Goal: Task Accomplishment & Management: Complete application form

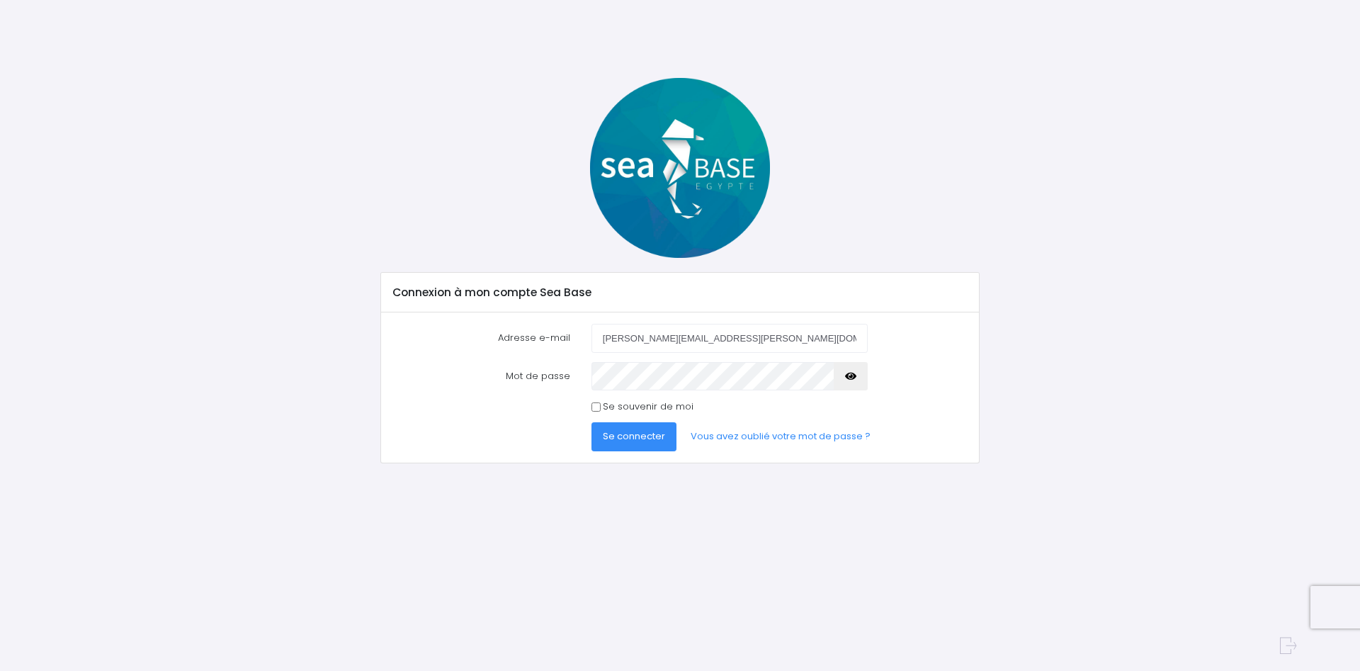
type input "[PERSON_NAME][EMAIL_ADDRESS][PERSON_NAME][DOMAIN_NAME]"
click at [592, 422] on button "Se connecter" at bounding box center [634, 436] width 85 height 28
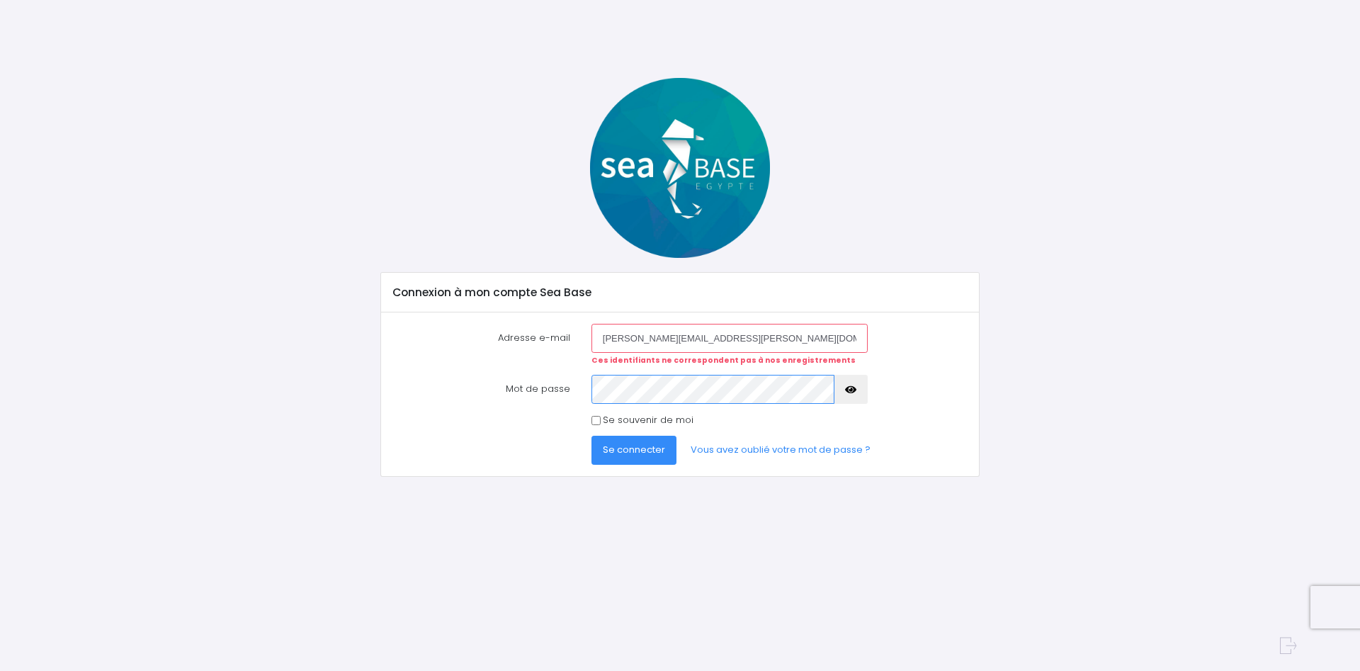
click at [592, 436] on button "Se connecter" at bounding box center [634, 450] width 85 height 28
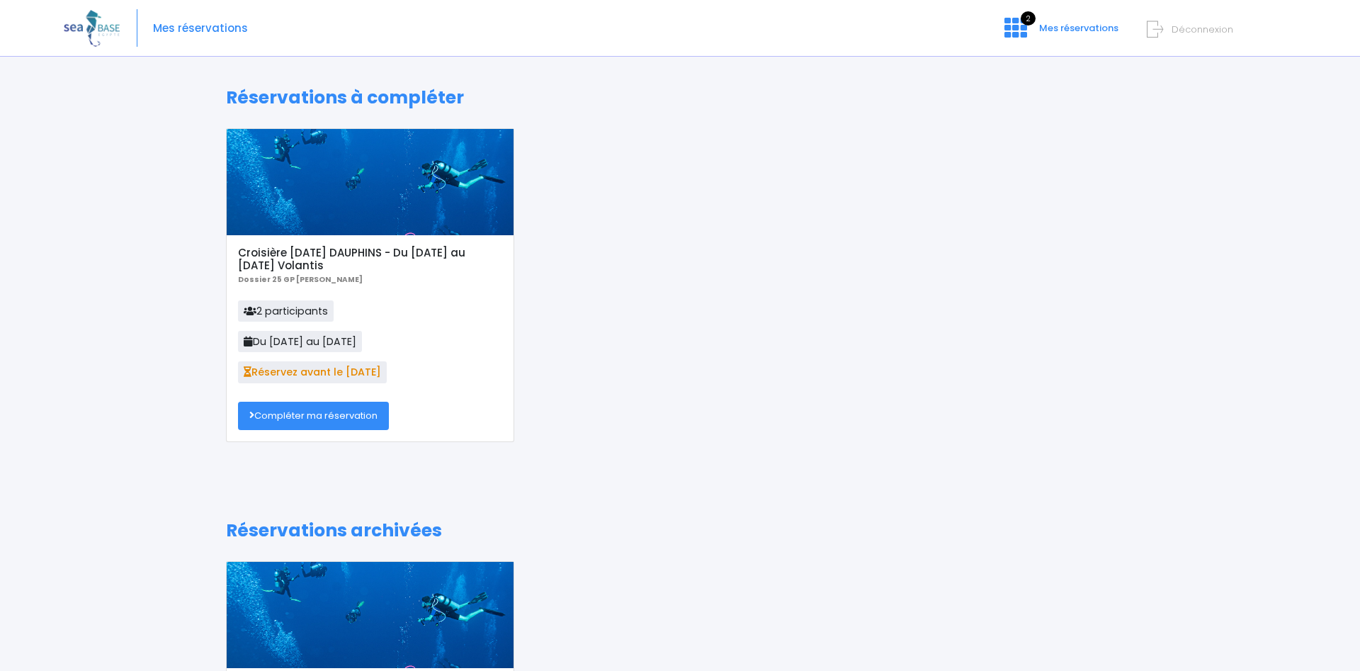
click at [266, 419] on link "Compléter ma réservation" at bounding box center [313, 416] width 151 height 28
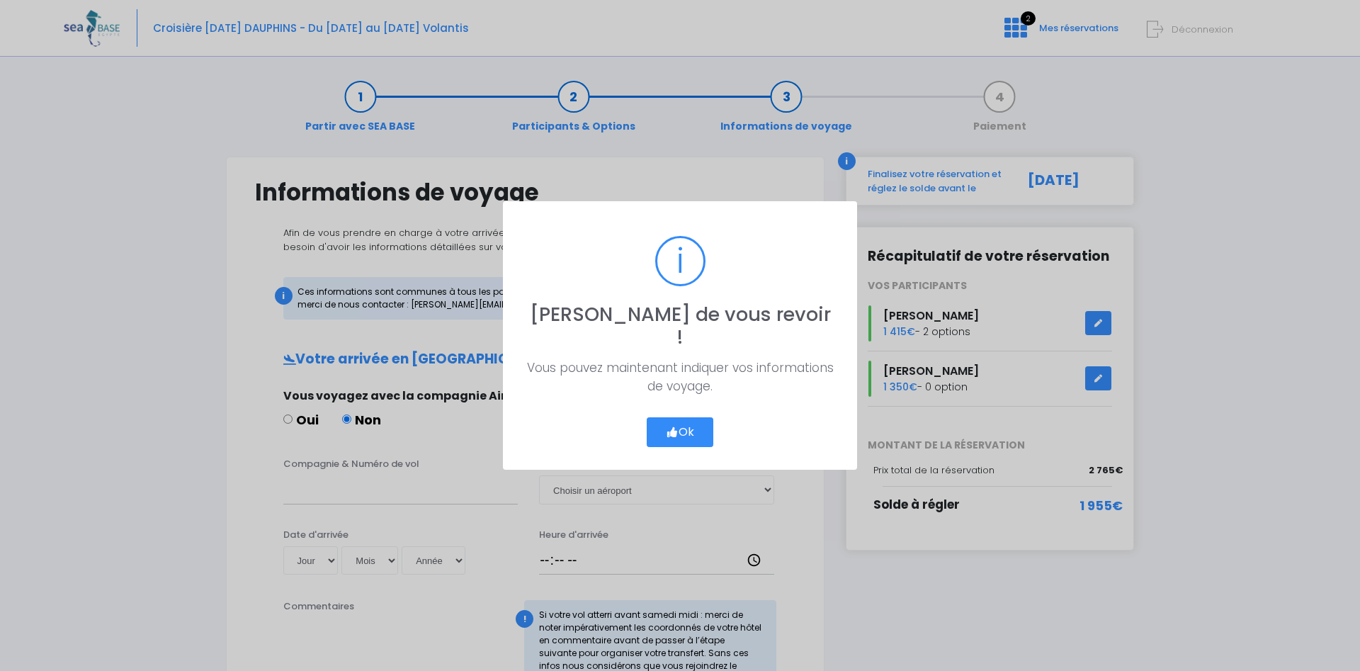
click at [690, 426] on button "Ok" at bounding box center [680, 432] width 67 height 30
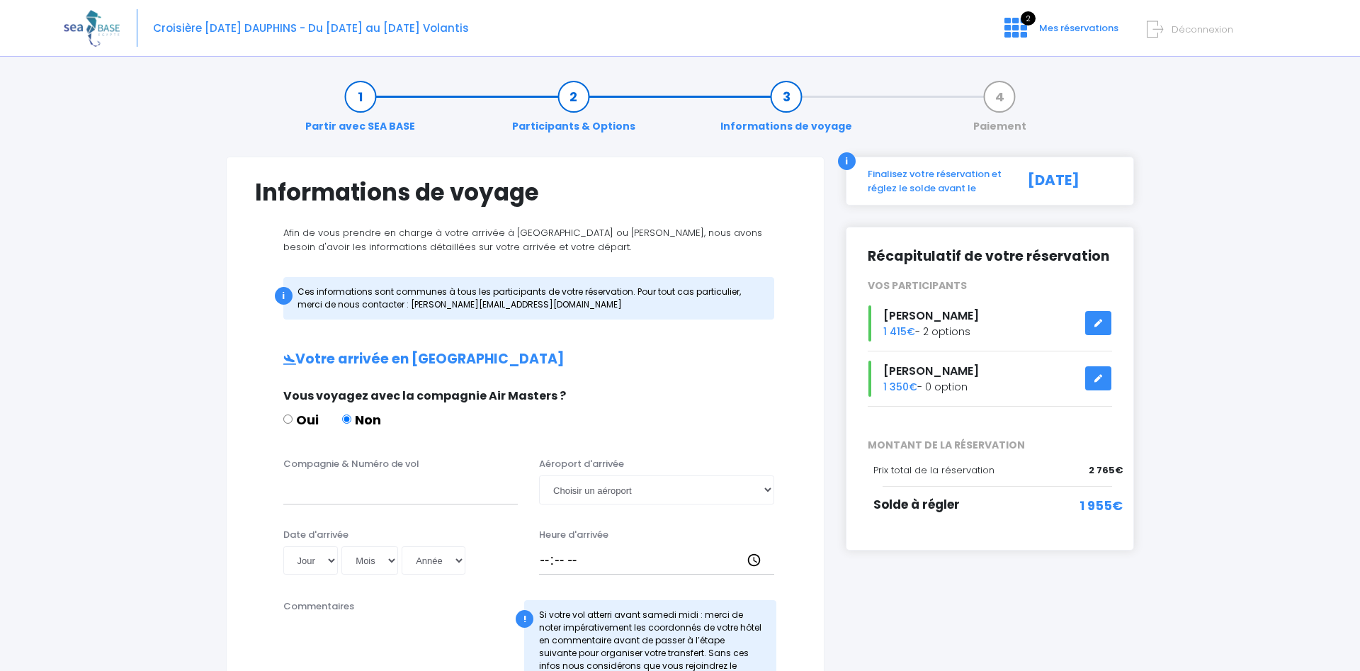
click at [914, 330] on div "Julia Felder 1 415€ - 2 options" at bounding box center [990, 323] width 266 height 36
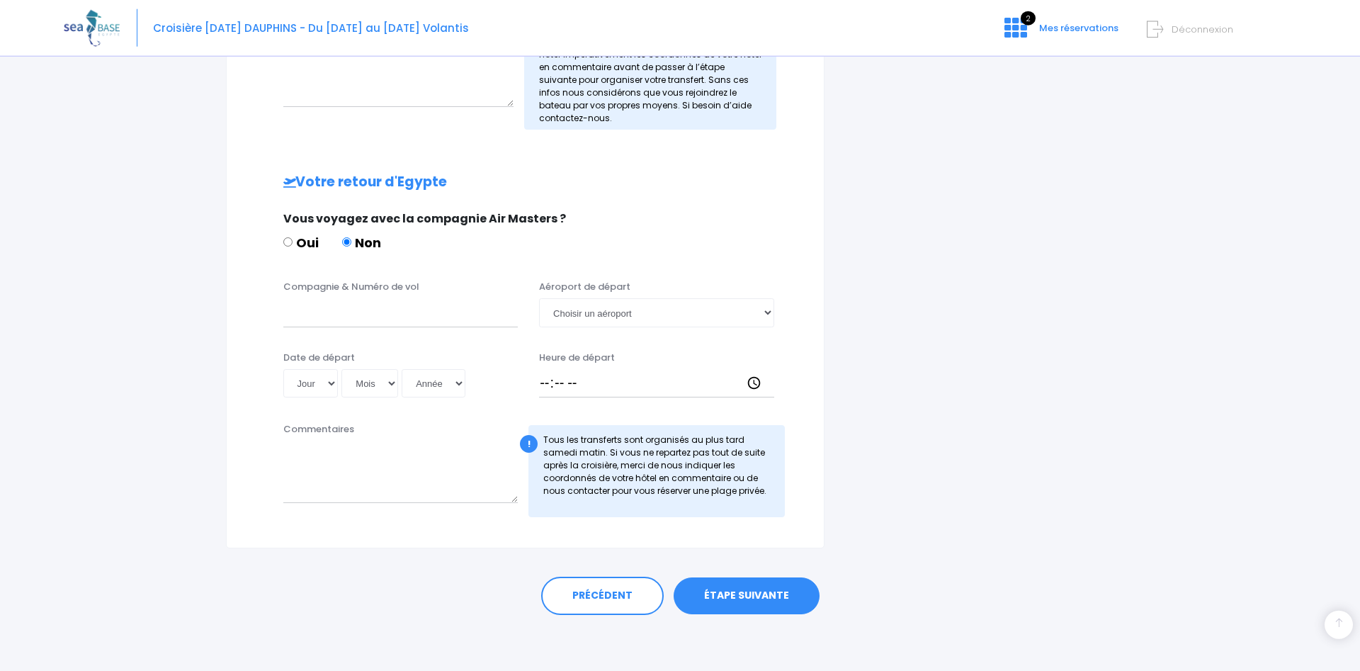
scroll to position [574, 0]
click at [659, 599] on link "PRÉCÉDENT" at bounding box center [602, 595] width 123 height 38
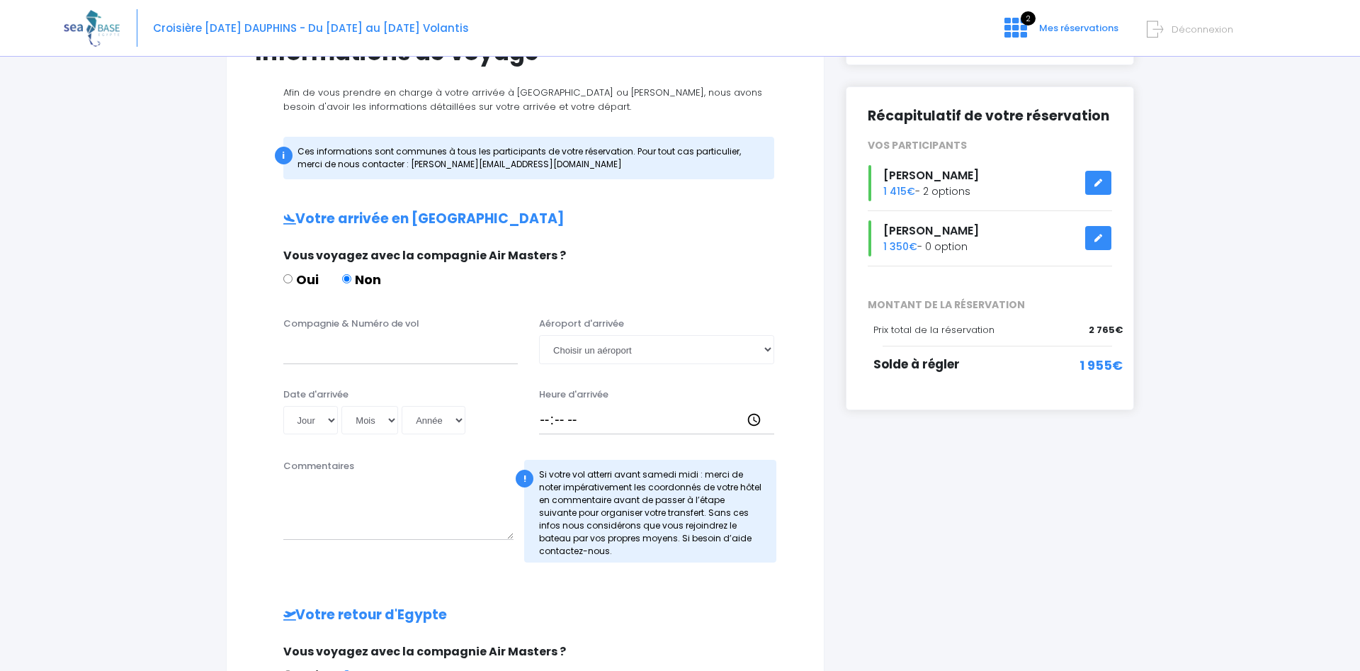
scroll to position [0, 0]
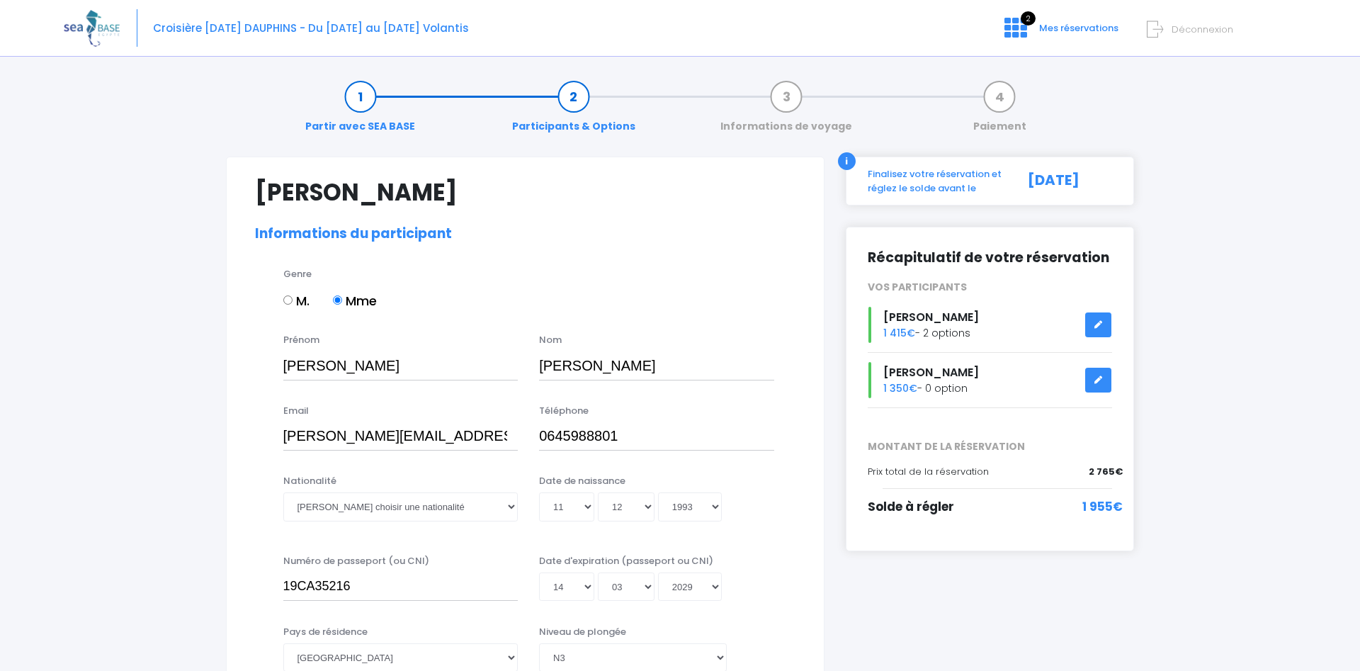
select select "N3"
click at [360, 92] on link "Partir avec SEA BASE" at bounding box center [360, 111] width 124 height 45
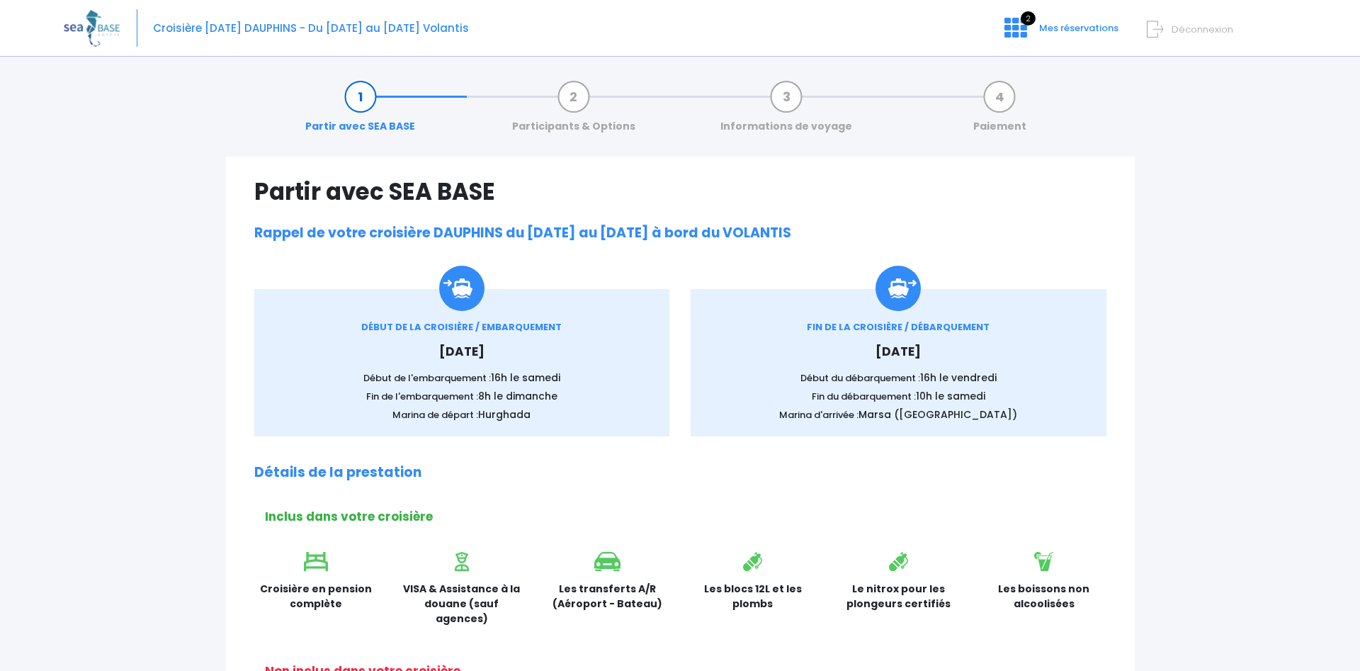
click at [563, 94] on link "Participants & Options" at bounding box center [573, 111] width 137 height 45
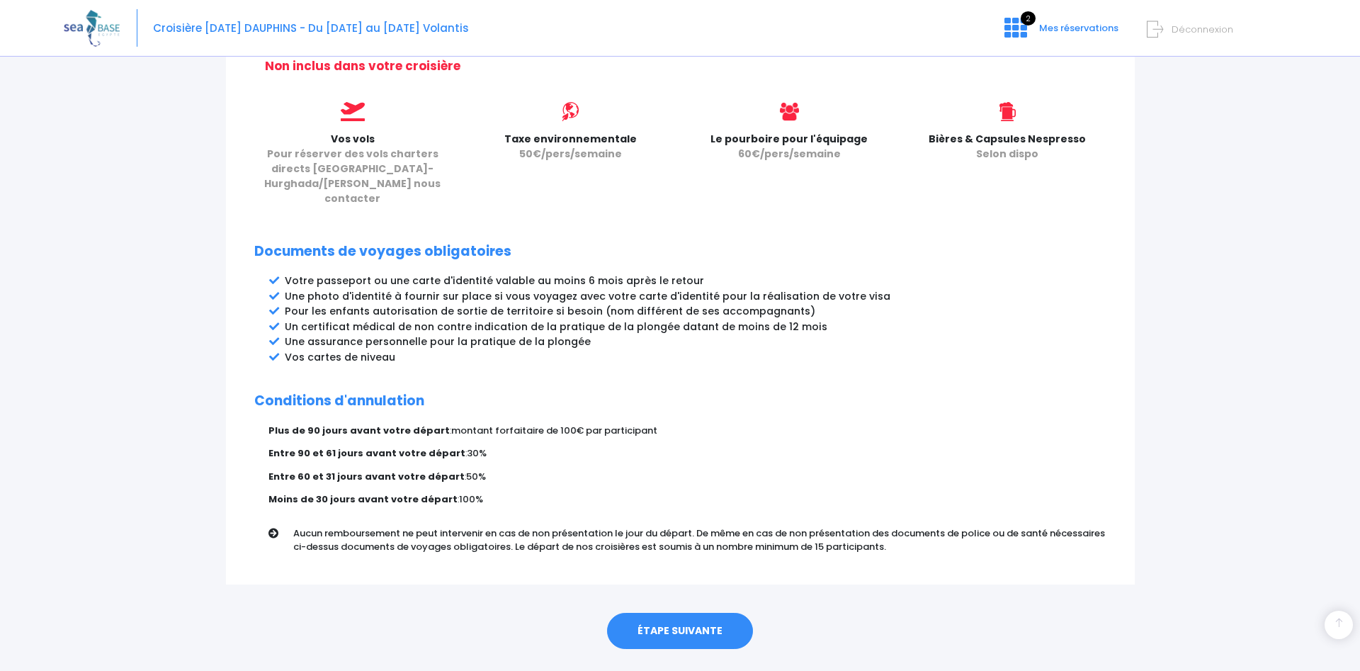
scroll to position [610, 0]
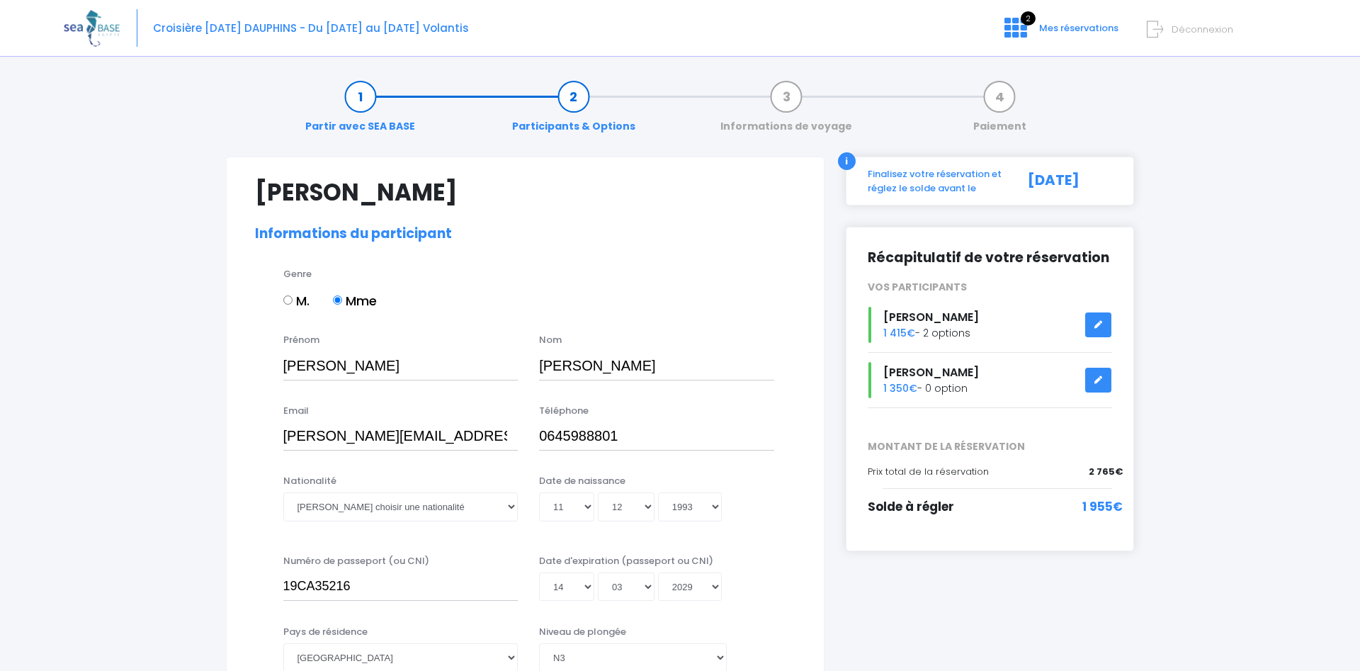
select select "N3"
